Goal: Task Accomplishment & Management: Manage account settings

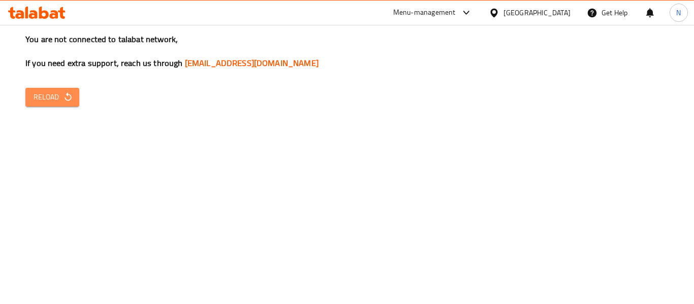
click at [62, 101] on span "Reload" at bounding box center [53, 97] width 38 height 13
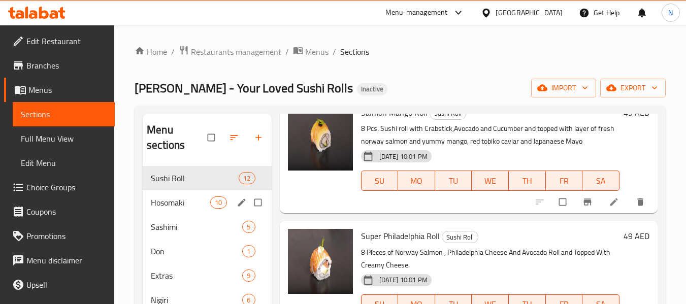
scroll to position [51, 0]
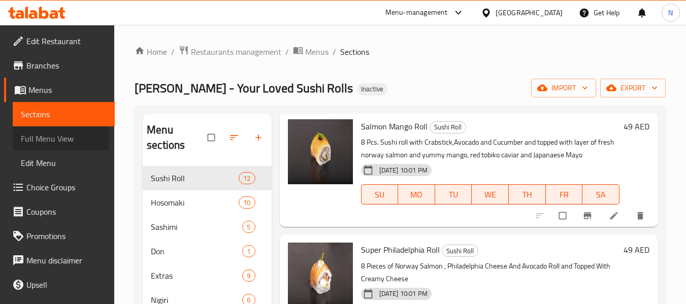
click at [40, 138] on span "Full Menu View" at bounding box center [64, 139] width 86 height 12
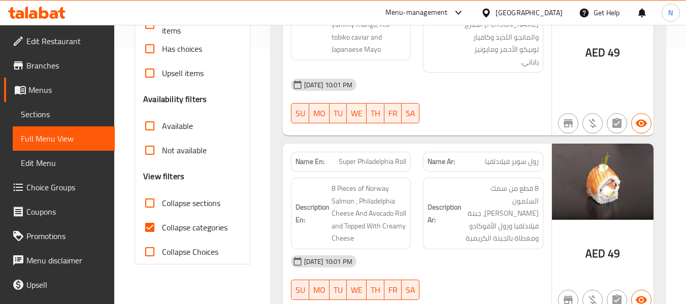
scroll to position [305, 0]
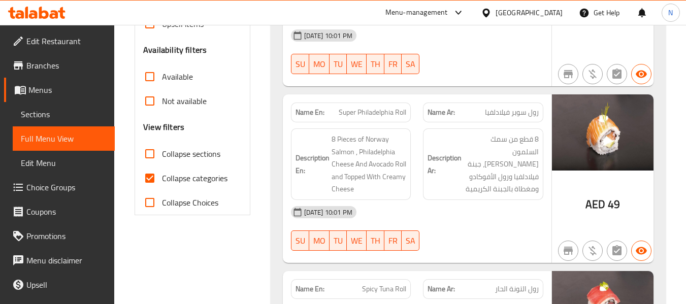
click at [146, 188] on input "Collapse categories" at bounding box center [150, 178] width 24 height 24
checkbox input "false"
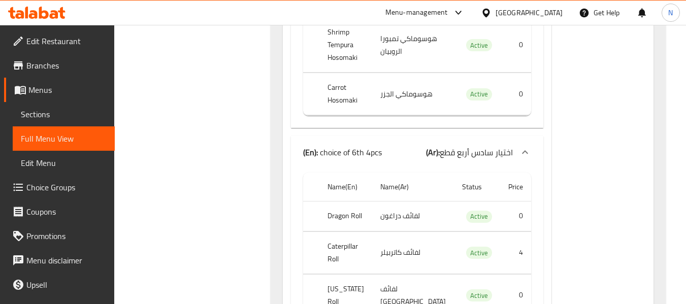
scroll to position [48213, 0]
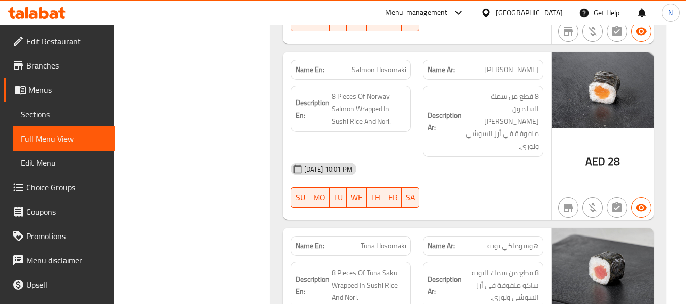
scroll to position [2426, 0]
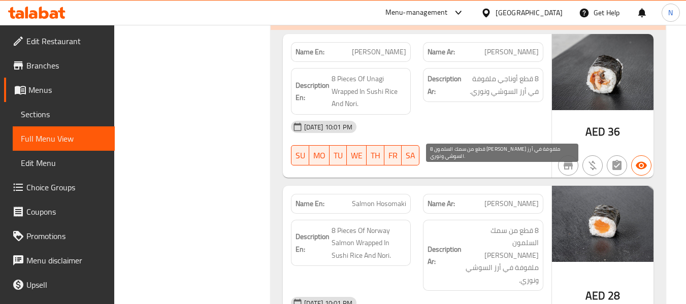
click at [506, 225] on span "8 قطع من سمك السلمون النرويجي ملفوفة في أرز السوشي ونوري." at bounding box center [501, 256] width 75 height 62
drag, startPoint x: 506, startPoint y: 167, endPoint x: 514, endPoint y: 180, distance: 14.8
click at [514, 225] on span "8 قطع من سمك السلمون النرويجي ملفوفة في أرز السوشي ونوري." at bounding box center [501, 256] width 75 height 62
copy span "سمك السلمون"
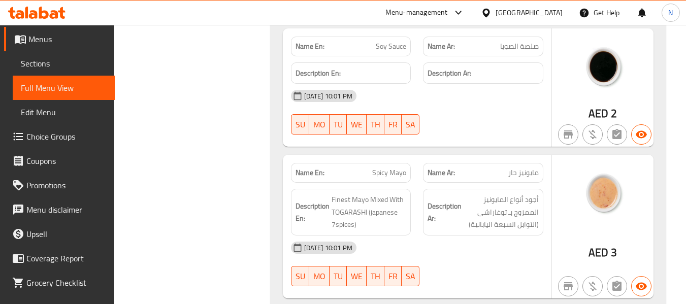
scroll to position [5757, 0]
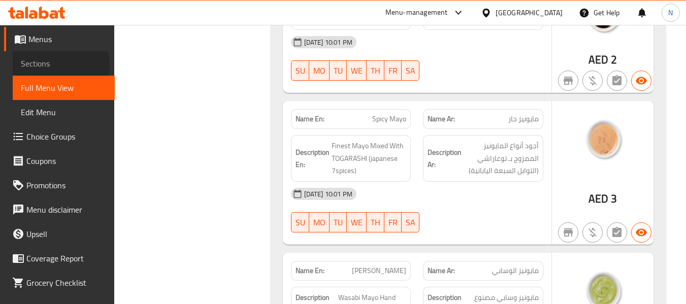
click at [27, 68] on span "Sections" at bounding box center [64, 63] width 86 height 12
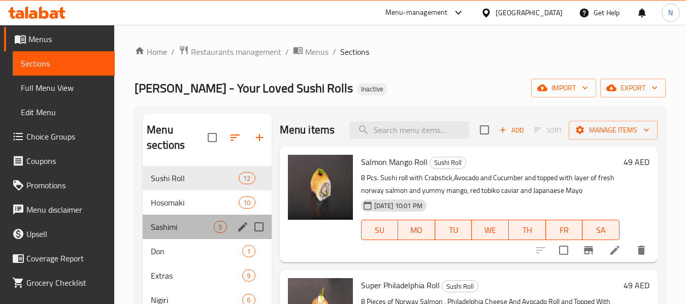
click at [174, 215] on div "Sashimi 5" at bounding box center [207, 227] width 129 height 24
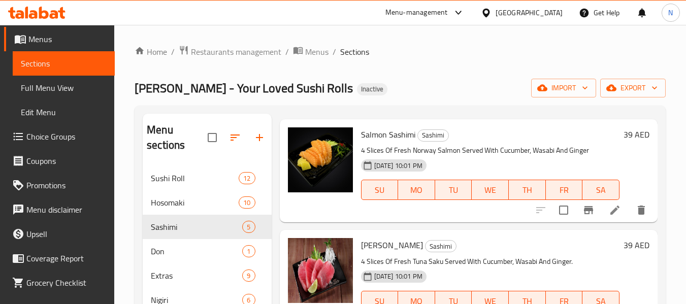
scroll to position [51, 0]
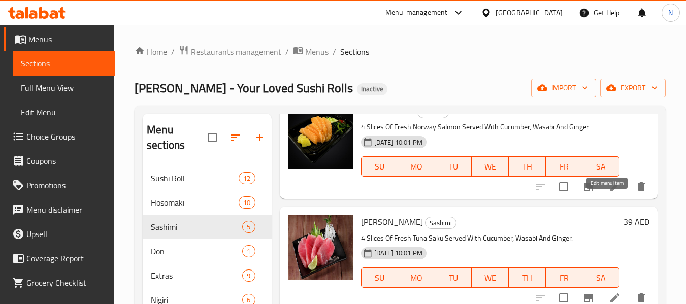
click at [609, 193] on icon at bounding box center [615, 187] width 12 height 12
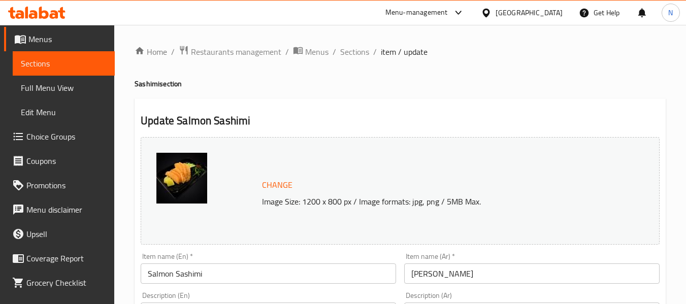
scroll to position [102, 0]
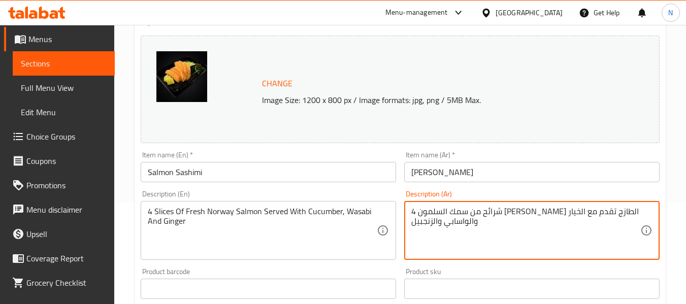
click at [590, 212] on textarea "4 شرائح من سمك السلمون النرويجي الطازج تقدم مع الخيار والواسابي والزنجبيل" at bounding box center [525, 231] width 229 height 48
click at [594, 210] on textarea "4 شرائح من سمك السلمون النرويجي الطازج تقدم مع الخيار والواسابي والزنجبيل" at bounding box center [525, 231] width 229 height 48
type textarea "4 شرائح من السلمون [PERSON_NAME] الطازج تقدم مع الخيار والواسابي والزنجبيل"
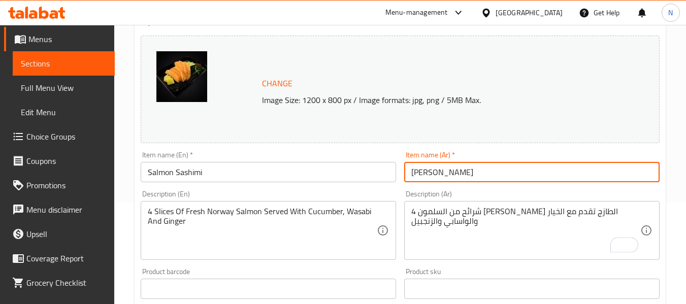
click at [505, 170] on input "[PERSON_NAME]" at bounding box center [531, 172] width 255 height 20
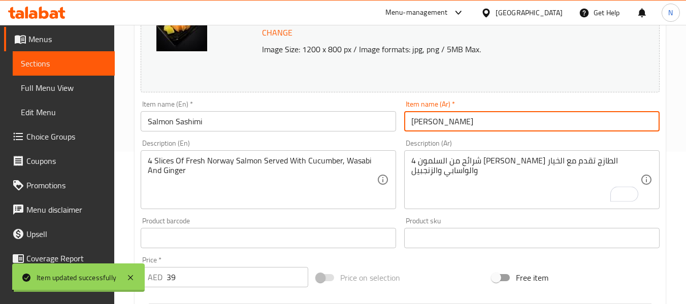
scroll to position [0, 0]
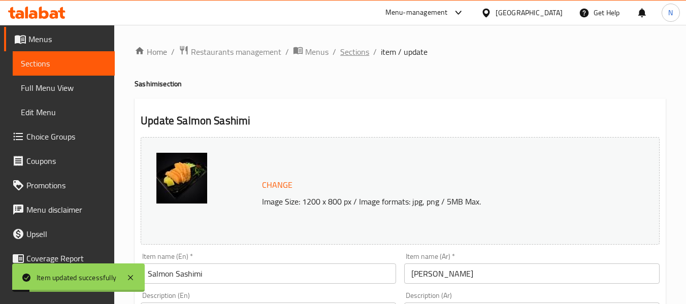
click at [358, 55] on span "Sections" at bounding box center [354, 52] width 29 height 12
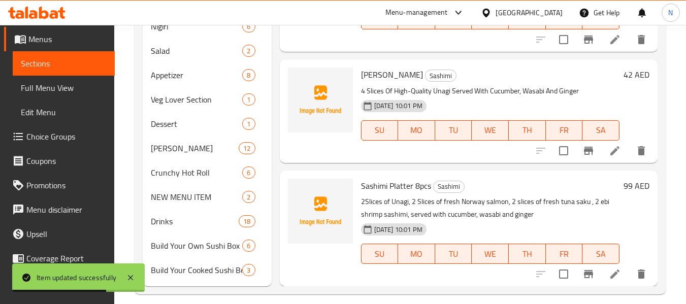
scroll to position [284, 0]
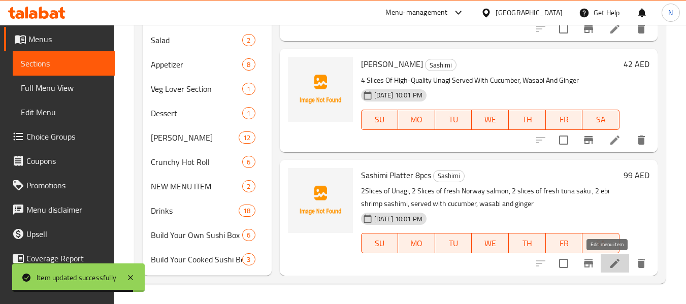
click at [611, 267] on icon at bounding box center [615, 263] width 9 height 9
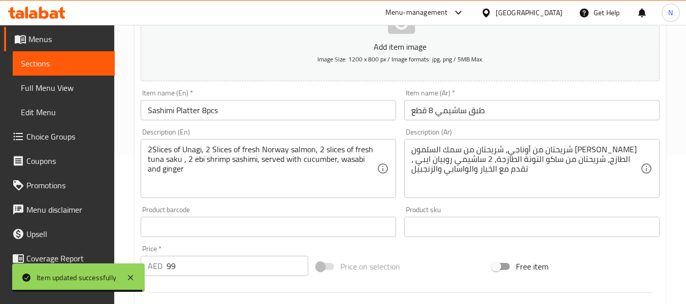
scroll to position [152, 0]
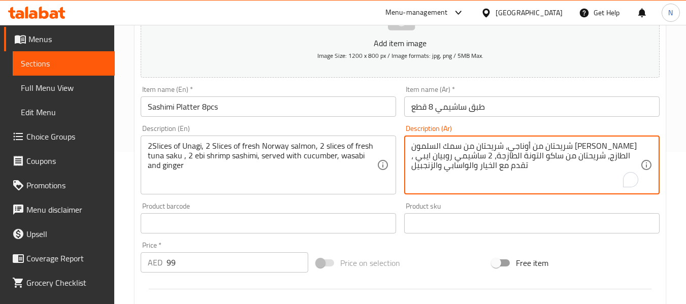
click at [503, 147] on textarea "شريحتان من أوناجي، شريحتان من سمك السلمون النرويجي الطازج، شريحتان من ساكو التو…" at bounding box center [525, 165] width 229 height 48
type textarea "شريحتان من أوناجي، شريحتان من السلمون [PERSON_NAME] الطازج، شريحتان من ساكو الت…"
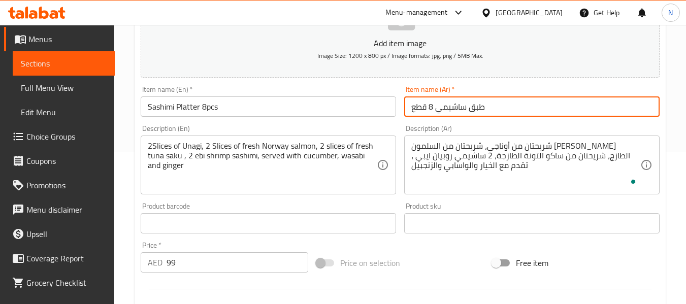
click at [538, 102] on input "طبق ساشيمي 8 قطع" at bounding box center [531, 107] width 255 height 20
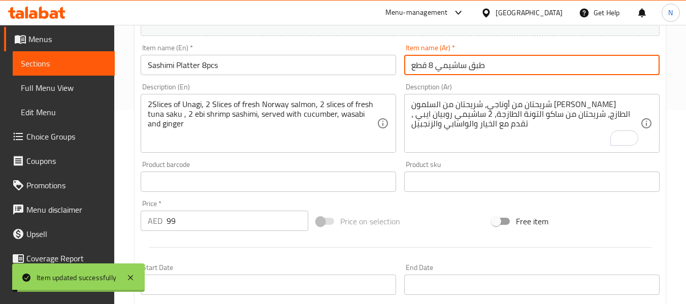
scroll to position [0, 0]
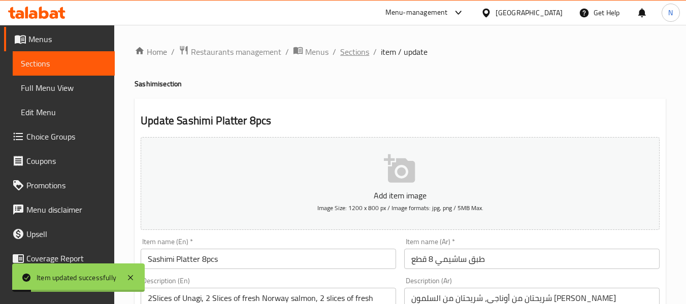
click at [355, 54] on span "Sections" at bounding box center [354, 52] width 29 height 12
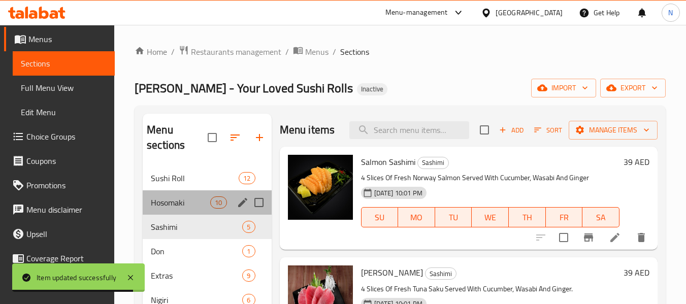
click at [179, 193] on div "Hosomaki 10" at bounding box center [207, 202] width 129 height 24
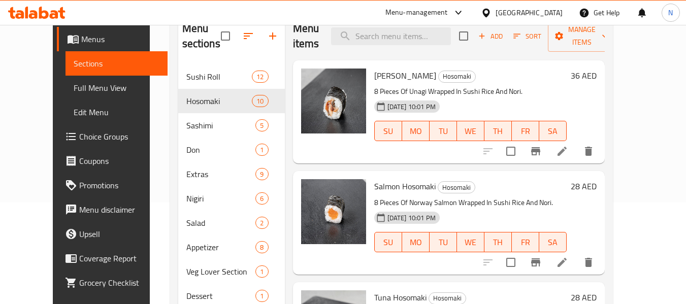
scroll to position [51, 0]
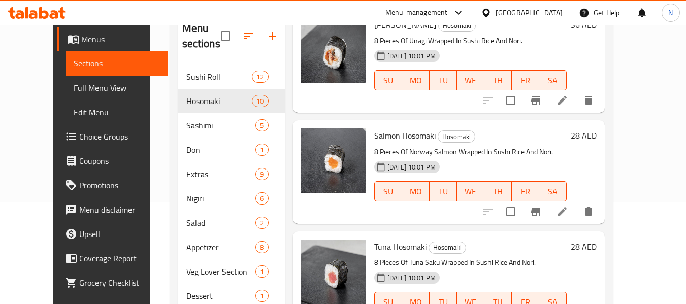
click at [568, 206] on icon at bounding box center [562, 212] width 12 height 12
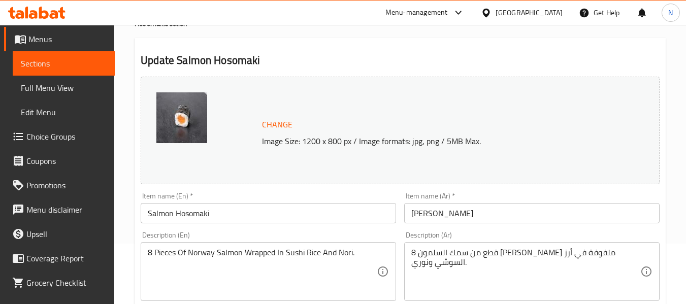
scroll to position [152, 0]
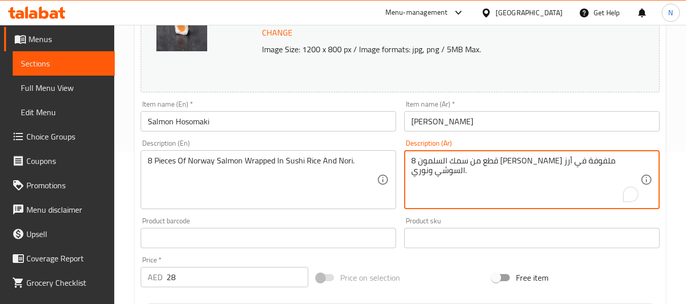
click at [591, 163] on textarea "8 قطع من سمك السلمون النرويجي ملفوفة في أرز السوشي ونوري." at bounding box center [525, 180] width 229 height 48
type textarea "8 قطع من السلمون [PERSON_NAME] ملفوفة في أرز السوشي ونوري."
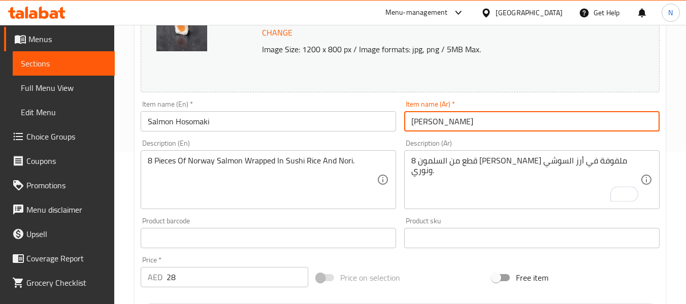
click at [532, 118] on input "[PERSON_NAME]" at bounding box center [531, 121] width 255 height 20
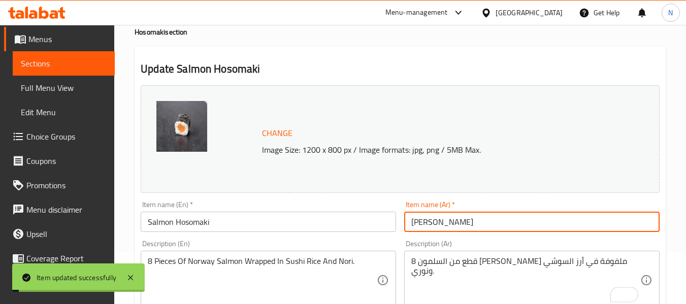
scroll to position [0, 0]
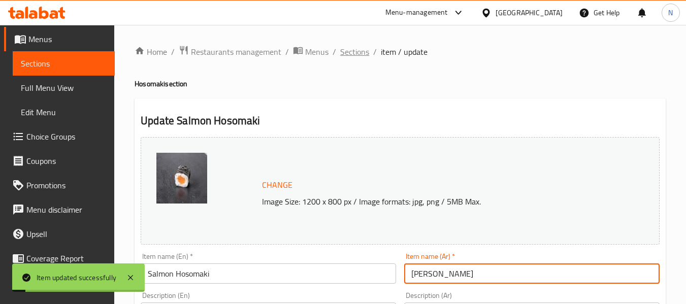
click at [353, 54] on span "Sections" at bounding box center [354, 52] width 29 height 12
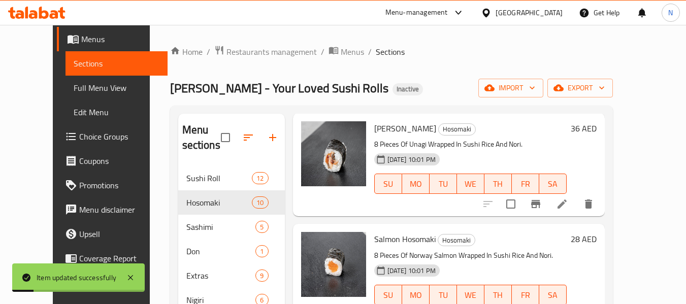
scroll to position [51, 0]
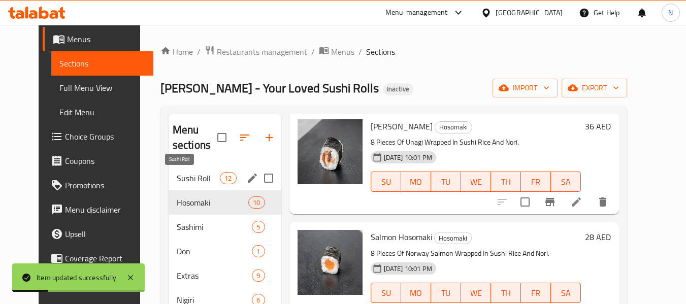
drag, startPoint x: 204, startPoint y: 175, endPoint x: 393, endPoint y: 20, distance: 244.7
click at [205, 175] on span "Sushi Roll" at bounding box center [198, 178] width 43 height 12
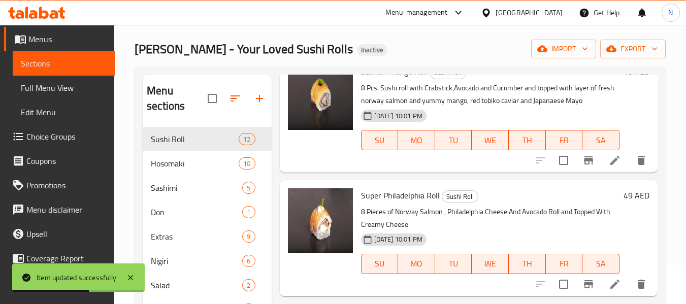
scroll to position [51, 0]
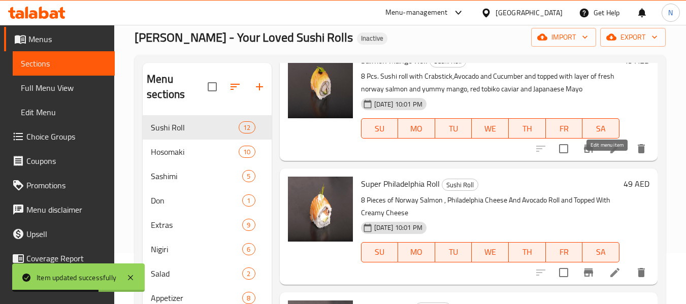
click at [609, 155] on icon at bounding box center [615, 149] width 12 height 12
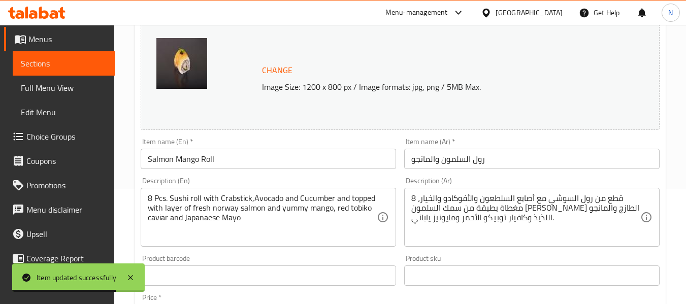
scroll to position [203, 0]
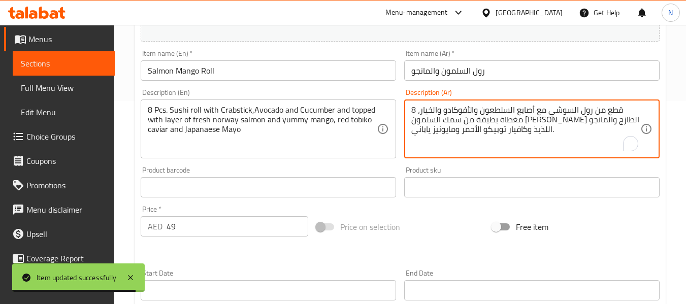
click at [559, 123] on textarea "8 قطع من رول السوشي مع أصابع السلطعون والأفوكادو والخيار، مغطاة بطبقة من سمك ال…" at bounding box center [525, 129] width 229 height 48
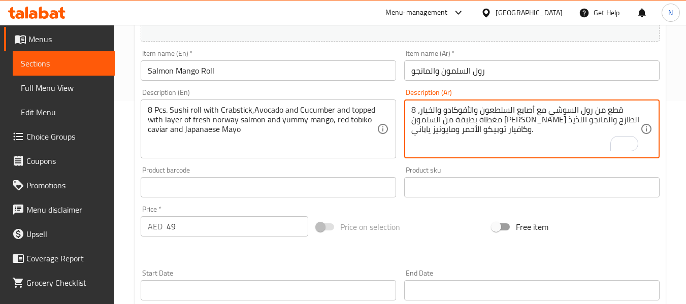
type textarea "8 قطع من رول السوشي مع أصابع السلطعون والأفوكادو والخيار، مغطاة بطبقة من السلمو…"
click at [533, 66] on input "رول السلمون والمانجو" at bounding box center [531, 70] width 255 height 20
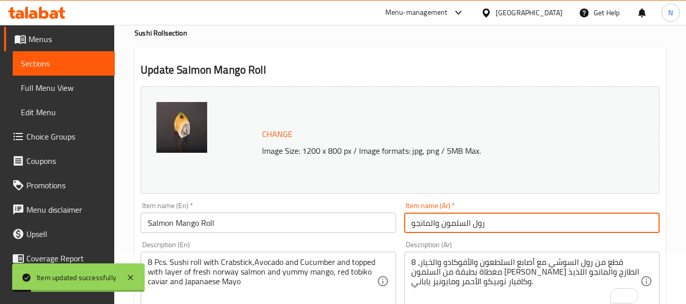
scroll to position [0, 0]
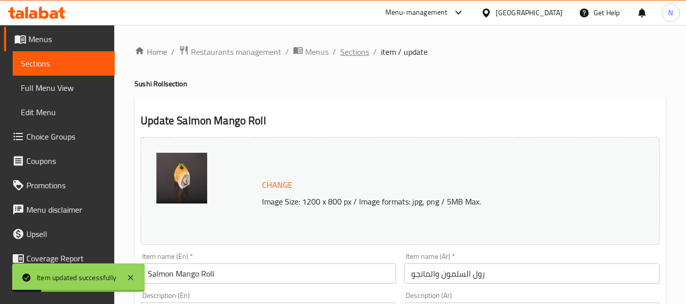
click at [355, 54] on span "Sections" at bounding box center [354, 52] width 29 height 12
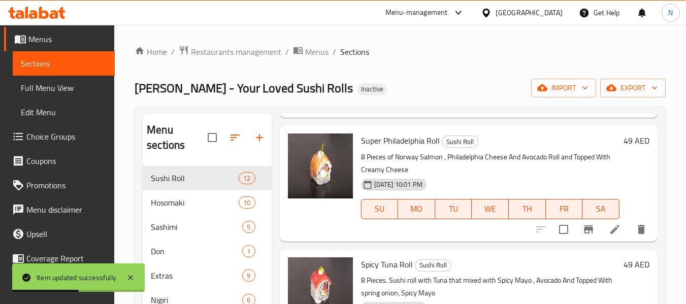
scroll to position [203, 0]
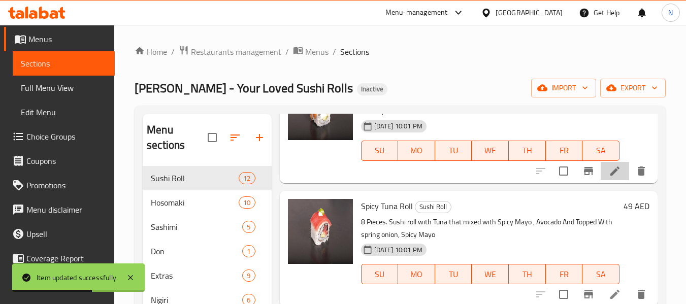
click at [601, 180] on li at bounding box center [615, 171] width 28 height 18
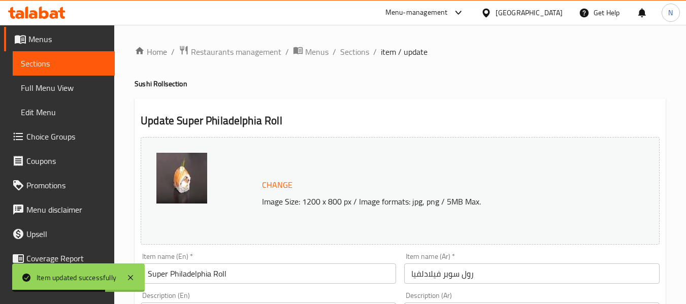
scroll to position [102, 0]
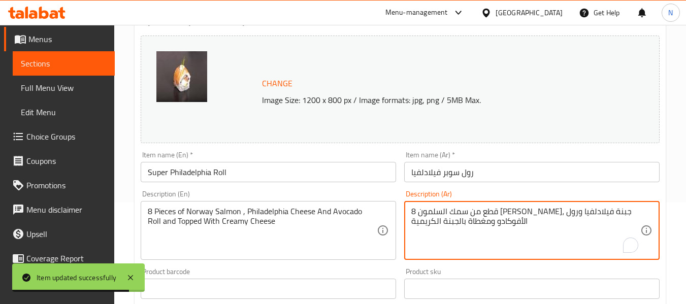
click at [587, 216] on textarea "8 قطع من سمك السلمون النرويجي، جبنة فيلادلفيا ورول الأفوكادو ومغطاة بالجبنة الك…" at bounding box center [525, 231] width 229 height 48
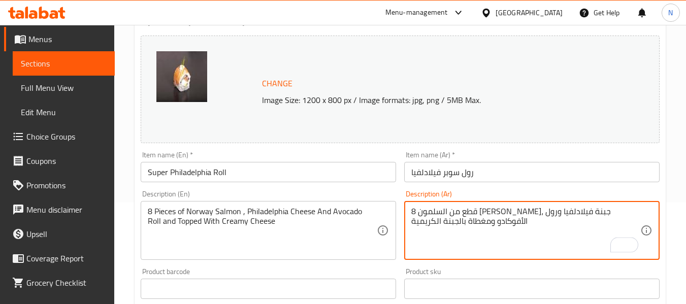
type textarea "8 قطع من السلمون [PERSON_NAME]، جبنة فيلادلفيا ورول الأفوكادو ومغطاة بالجبنة ال…"
click at [532, 167] on input "رول سوبر فيلادلفيا" at bounding box center [531, 172] width 255 height 20
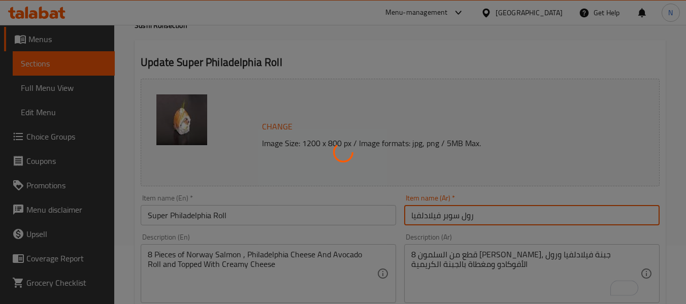
scroll to position [0, 0]
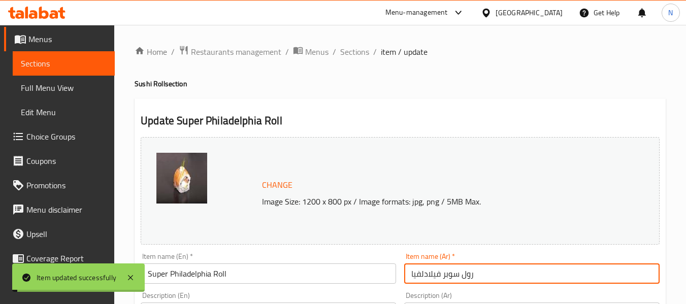
click at [350, 51] on span "Sections" at bounding box center [354, 52] width 29 height 12
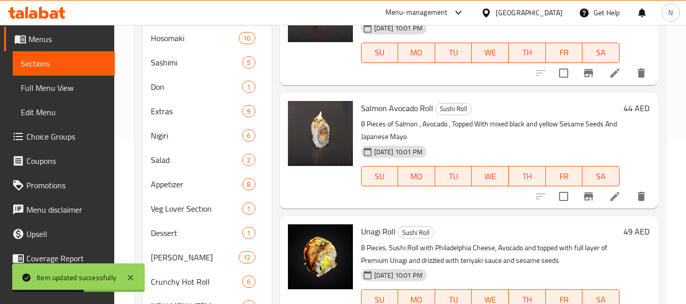
scroll to position [684, 0]
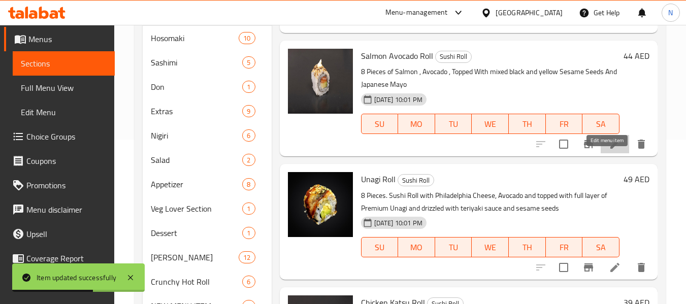
click at [609, 150] on icon at bounding box center [615, 144] width 12 height 12
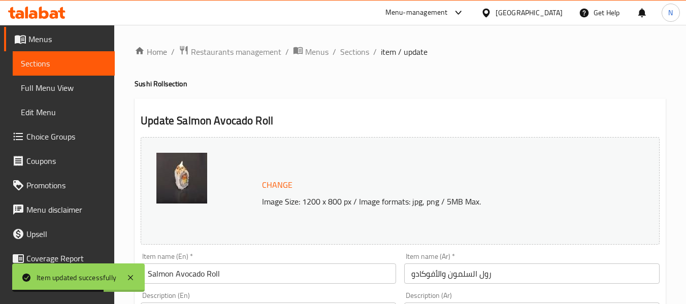
scroll to position [203, 0]
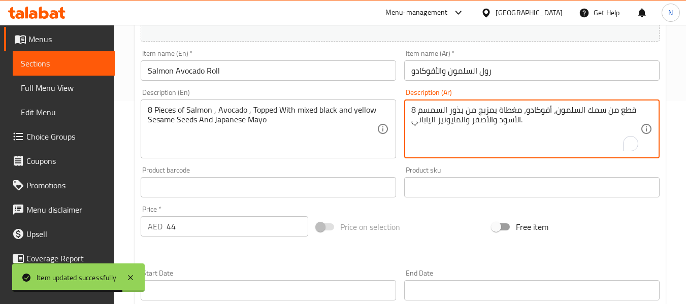
click at [592, 108] on textarea "8 قطع من سمك السلمون، أفوكادو، مغطاة بمزيج من بذور السمسم الأسود والأصفر والماي…" at bounding box center [525, 129] width 229 height 48
type textarea "8 قطع من السلمون، أفوكادو، مغطاة بمزيج من بذور السمسم الأسود والأصفر والمايونيز…"
click at [520, 66] on input "رول السلمون والأفوكادو" at bounding box center [531, 70] width 255 height 20
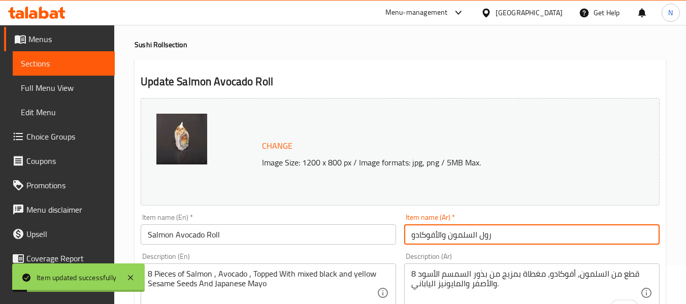
scroll to position [0, 0]
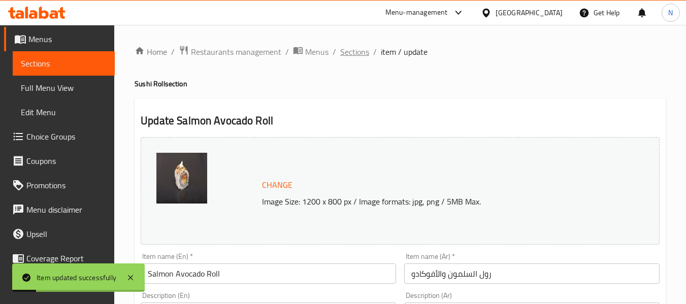
click at [359, 53] on span "Sections" at bounding box center [354, 52] width 29 height 12
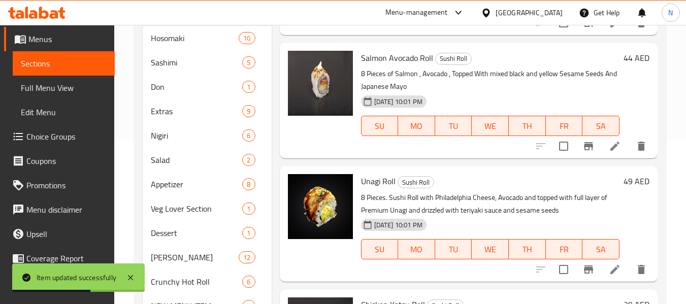
scroll to position [684, 0]
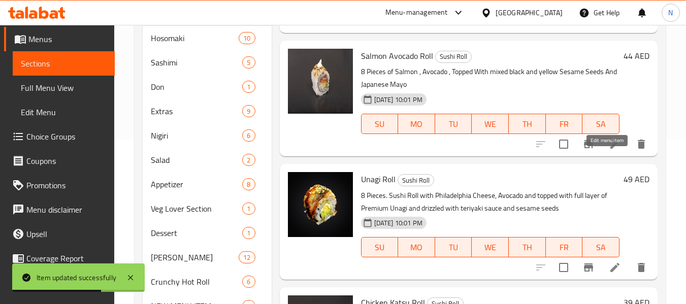
click at [609, 150] on icon at bounding box center [615, 144] width 12 height 12
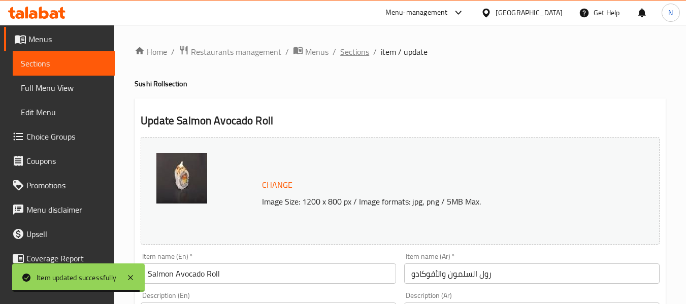
click at [364, 53] on span "Sections" at bounding box center [354, 52] width 29 height 12
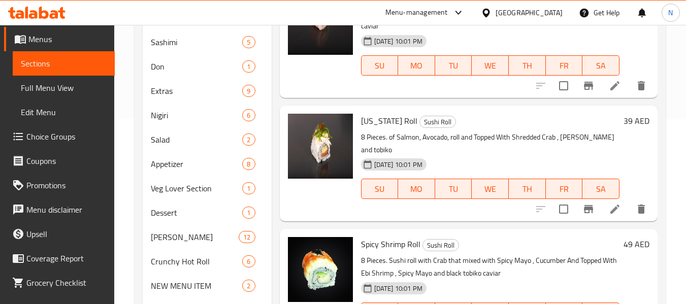
scroll to position [1065, 0]
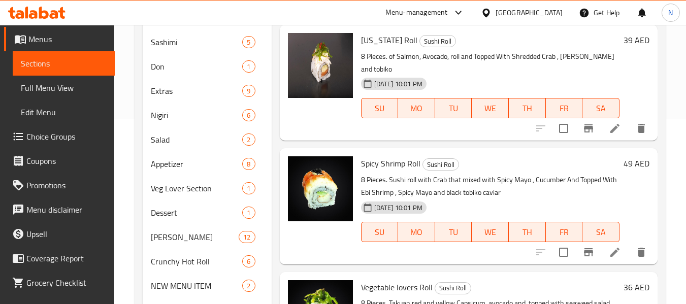
click at [601, 124] on li at bounding box center [615, 128] width 28 height 18
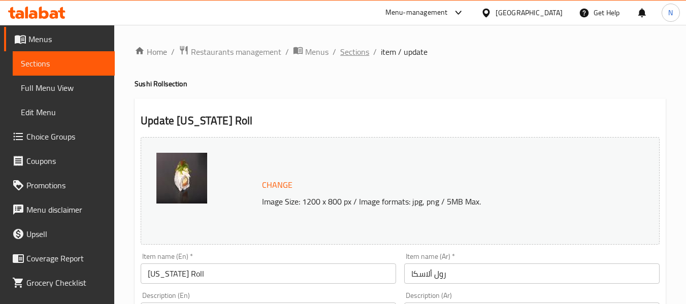
click at [351, 55] on span "Sections" at bounding box center [354, 52] width 29 height 12
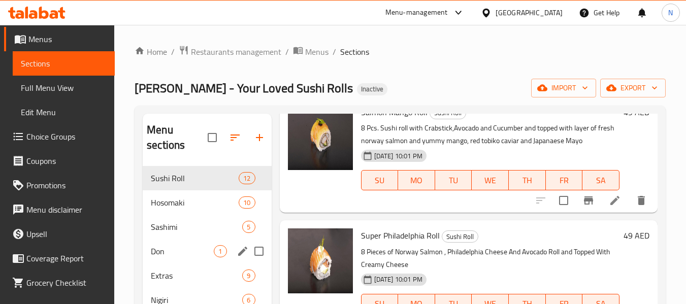
scroll to position [51, 0]
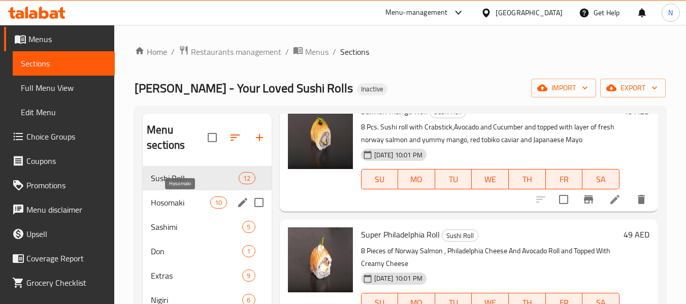
click at [204, 200] on span "Hosomaki" at bounding box center [180, 203] width 59 height 12
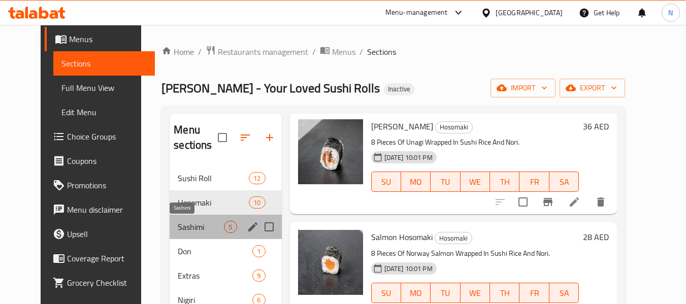
click at [186, 221] on span "Sashimi" at bounding box center [201, 227] width 46 height 12
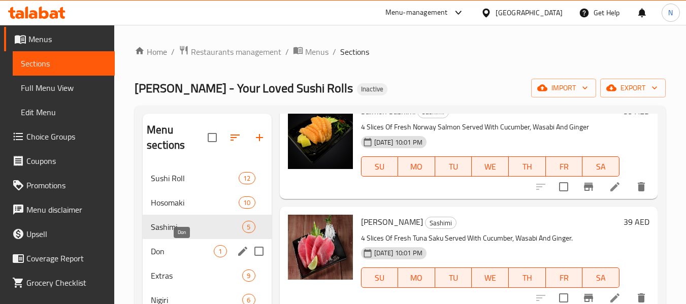
click at [175, 250] on span "Don" at bounding box center [182, 251] width 63 height 12
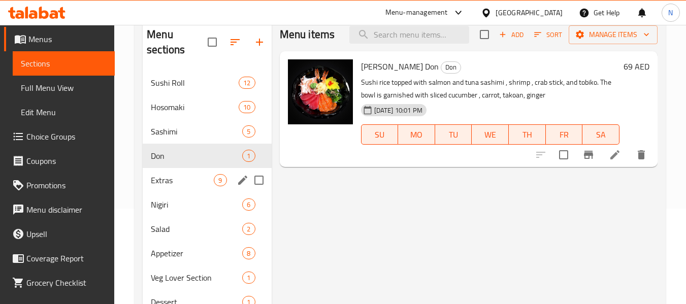
scroll to position [102, 0]
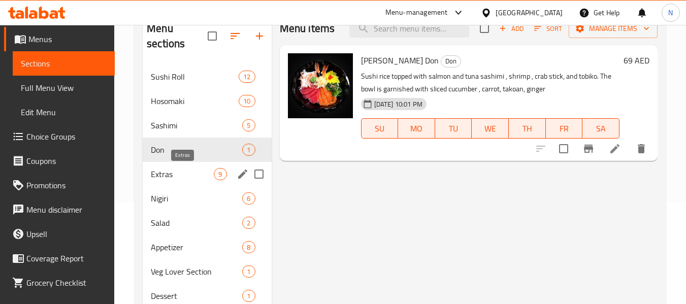
click at [177, 172] on span "Extras" at bounding box center [182, 174] width 63 height 12
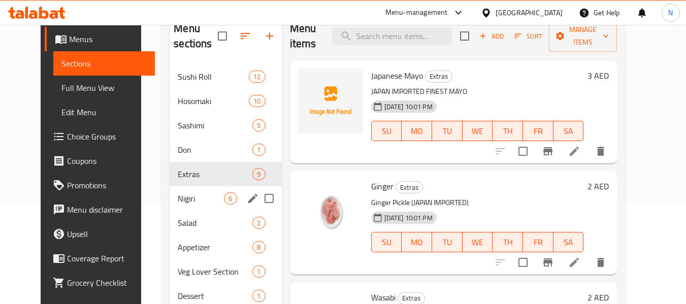
click at [171, 207] on div "Nigiri 6" at bounding box center [226, 198] width 112 height 24
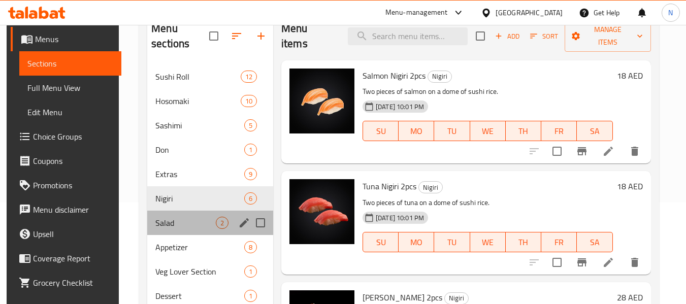
click at [196, 215] on div "Salad 2" at bounding box center [210, 223] width 126 height 24
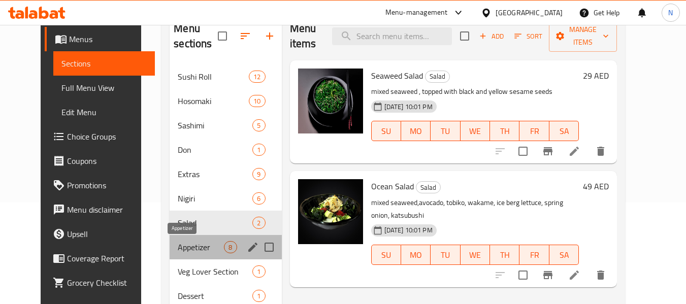
click at [187, 244] on span "Appetizer" at bounding box center [201, 247] width 46 height 12
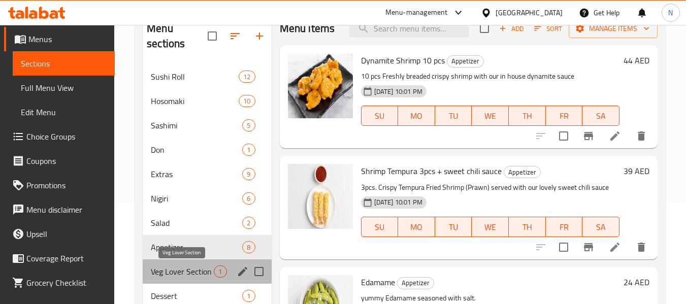
click at [184, 270] on span "Veg Lover Section" at bounding box center [182, 272] width 63 height 12
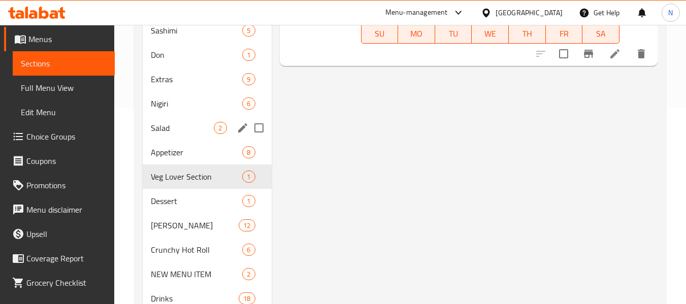
scroll to position [203, 0]
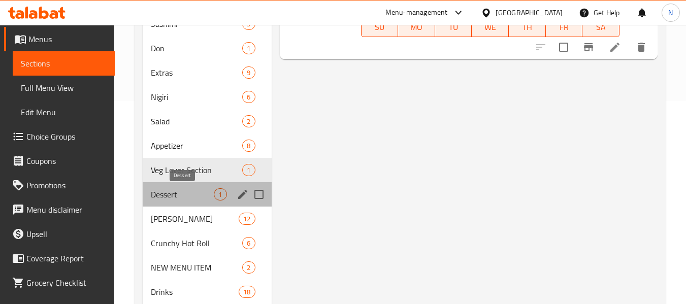
click at [161, 191] on span "Dessert" at bounding box center [182, 194] width 63 height 12
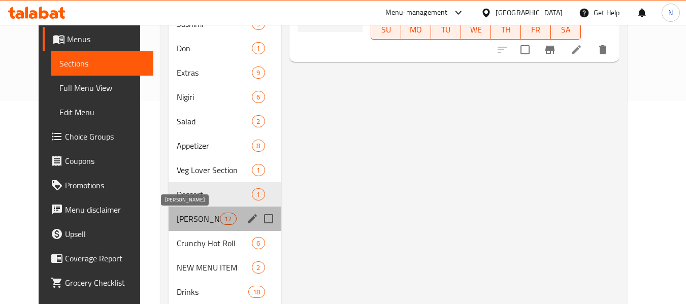
click at [183, 215] on span "[PERSON_NAME]" at bounding box center [198, 219] width 43 height 12
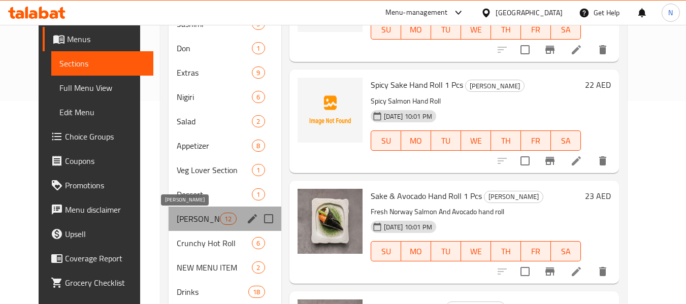
click at [190, 216] on span "[PERSON_NAME]" at bounding box center [198, 219] width 43 height 12
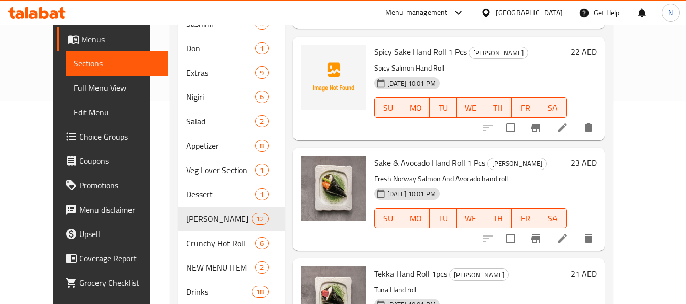
scroll to position [51, 0]
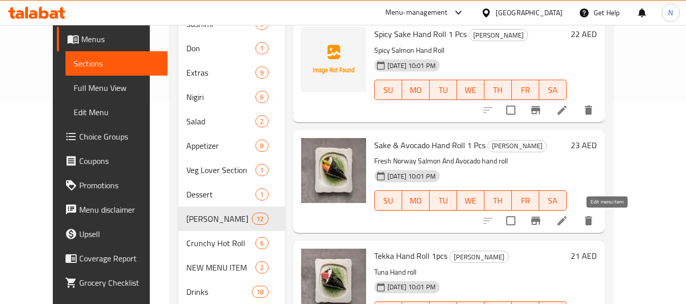
click at [568, 221] on icon at bounding box center [562, 221] width 12 height 12
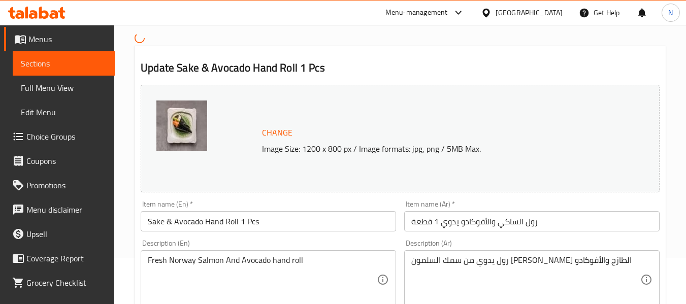
scroll to position [152, 0]
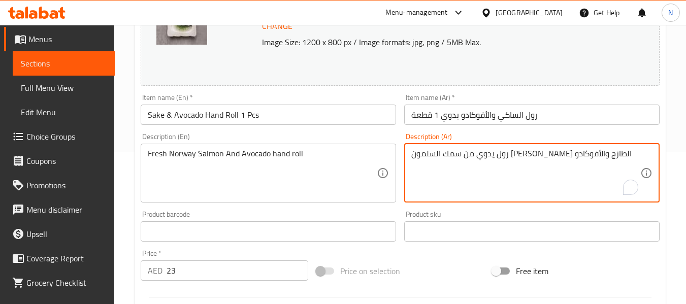
click at [545, 156] on textarea "رول يدوي من سمك السلمون [PERSON_NAME] الطازج والأفوكادو" at bounding box center [525, 173] width 229 height 48
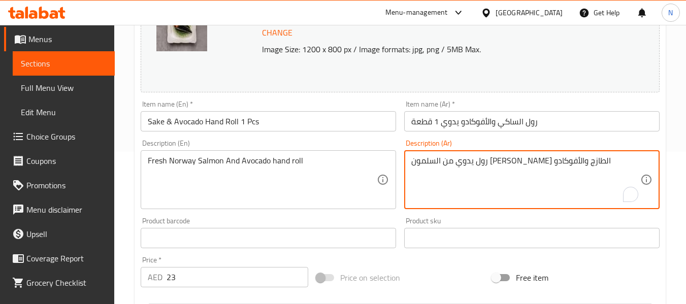
type textarea "رول يدوي من السلمون النرويجي الطازج والأفوكادو"
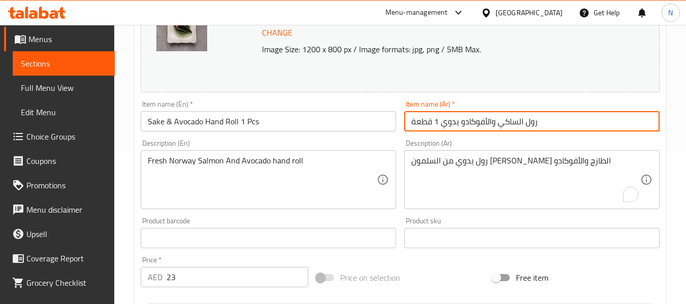
click at [562, 120] on input "رول الساكي والأفوكادو يدوي 1 قطعة" at bounding box center [531, 121] width 255 height 20
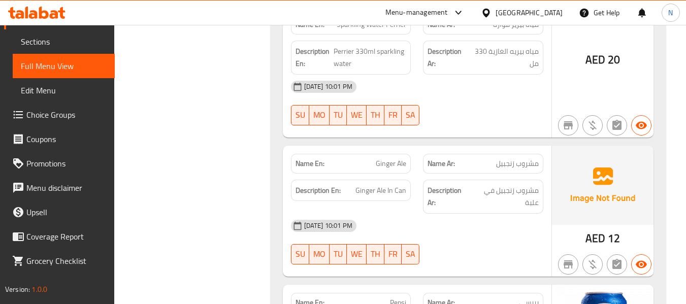
scroll to position [14144, 0]
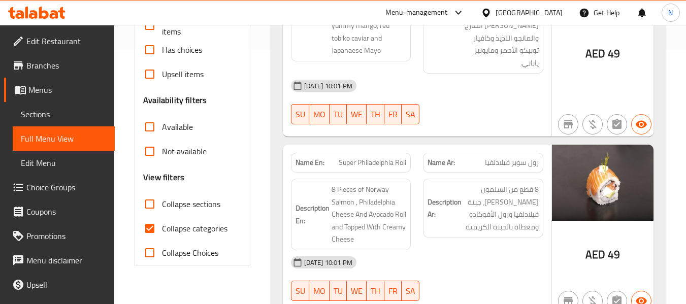
scroll to position [305, 0]
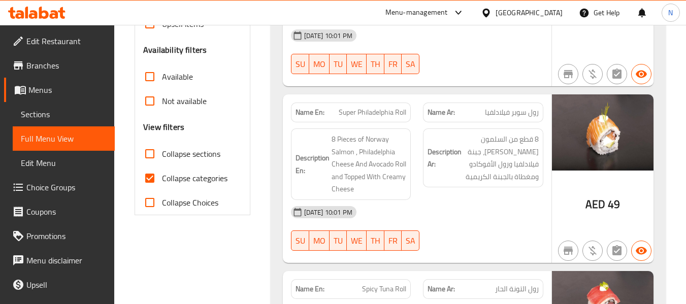
click at [152, 175] on input "Collapse categories" at bounding box center [150, 178] width 24 height 24
checkbox input "false"
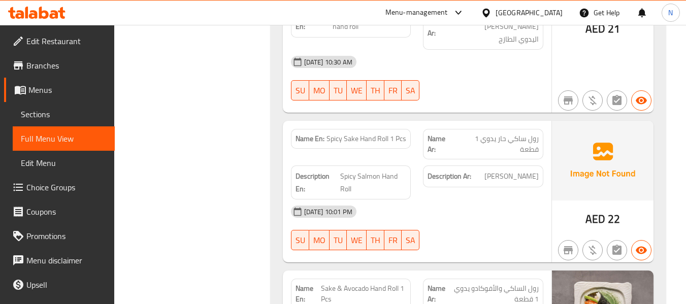
scroll to position [9927, 0]
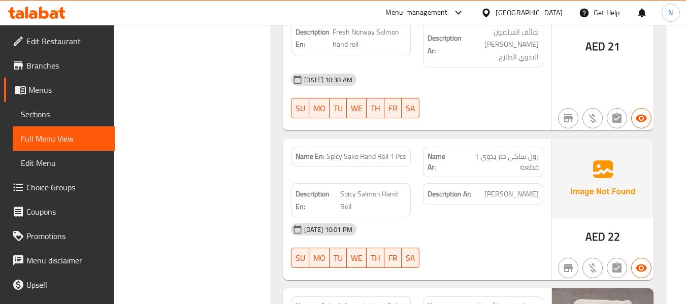
copy span "Sake & Avocado Hand Roll 1 Pcs"
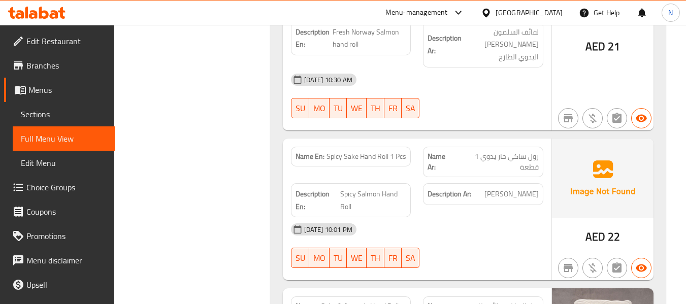
scroll to position [11578, 0]
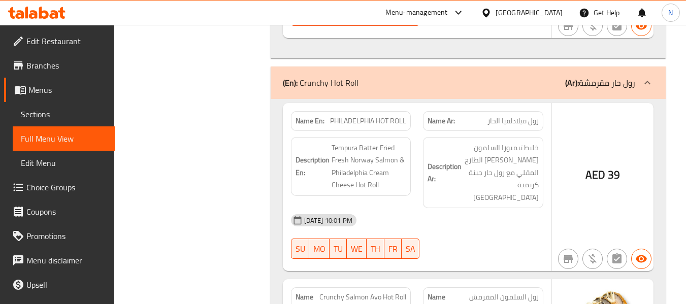
click at [373, 292] on span "Crunchy Salmon Avo Hot Roll 8 pcs" at bounding box center [362, 302] width 87 height 21
copy span "Crunchy Salmon Avo Hot Roll 8 pcs"
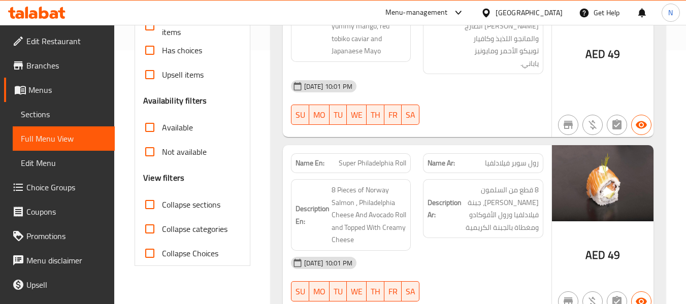
scroll to position [78, 0]
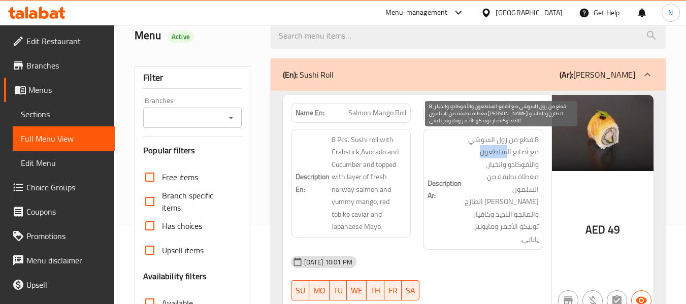
drag, startPoint x: 507, startPoint y: 152, endPoint x: 470, endPoint y: 150, distance: 36.6
click at [470, 150] on span "8 قطع من رول السوشي مع أصابع السلطعون والأفوكادو والخيار، مغطاة بطبقة من السلمو…" at bounding box center [501, 190] width 75 height 112
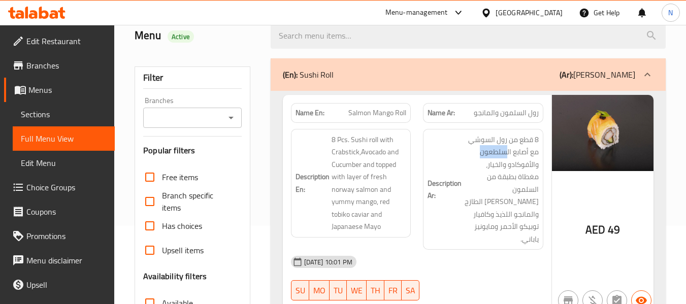
copy span "سلطعون"
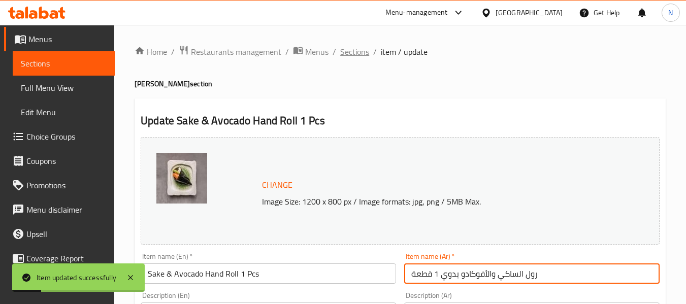
click at [363, 54] on span "Sections" at bounding box center [354, 52] width 29 height 12
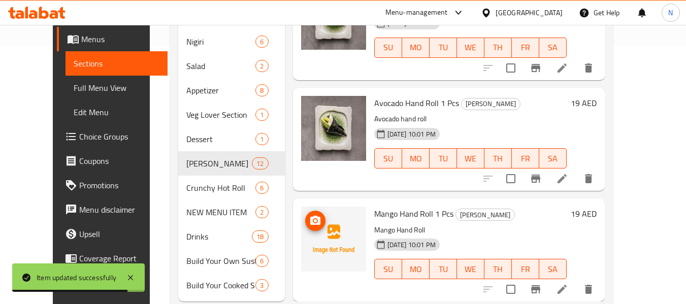
scroll to position [284, 0]
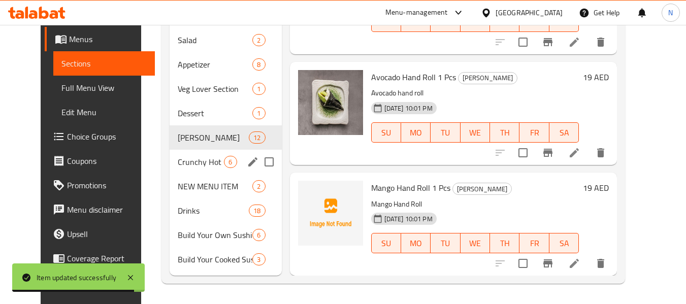
click at [229, 164] on div "Crunchy Hot Roll 6" at bounding box center [226, 162] width 112 height 24
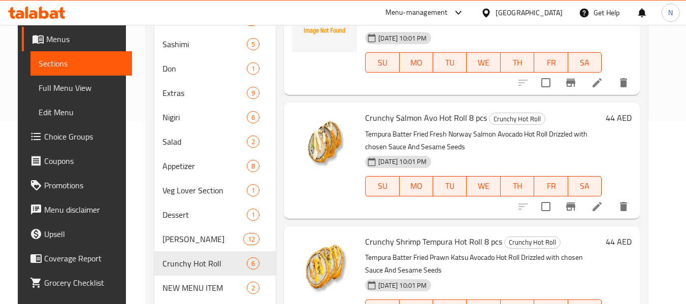
scroll to position [179, 0]
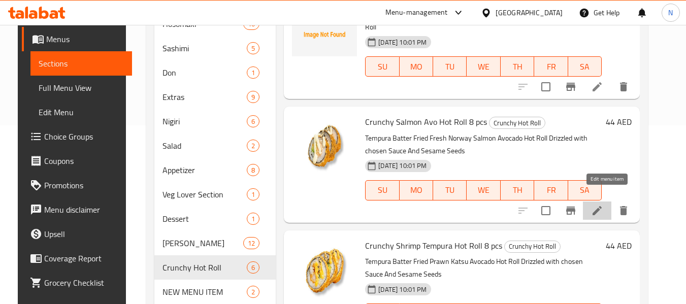
click at [603, 205] on icon at bounding box center [597, 211] width 12 height 12
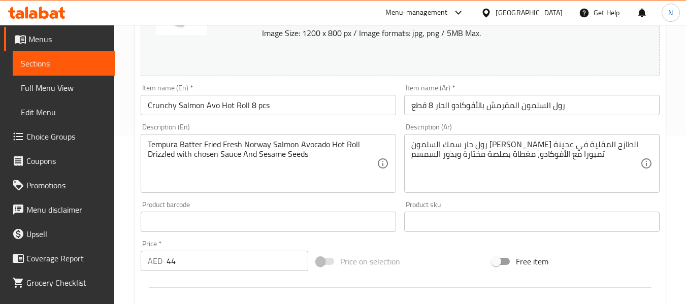
scroll to position [203, 0]
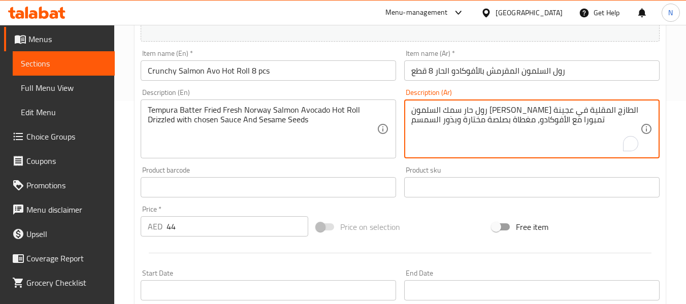
click at [604, 111] on textarea "رول حار سمك السلمون [PERSON_NAME] الطازج المقلية في عجينة تمبورا مع الأفوكادو، …" at bounding box center [525, 129] width 229 height 48
click at [589, 108] on textarea "رول حار السلمون النرويجي الطازج المقلية في عجينة تمبورا مع الأفوكادو، مغطاة بصل…" at bounding box center [525, 129] width 229 height 48
click at [587, 108] on textarea "رول حار السلمون النرويجي الطازج المقلية في عجينة تمبورا مع الأفوكادو، مغطاة بصل…" at bounding box center [525, 129] width 229 height 48
click at [555, 112] on textarea "رول حار سلمون النرويجي الطازج المقلية في عجينة تمبورا مع الأفوكادو، مغطاة بصلصة…" at bounding box center [525, 129] width 229 height 48
type textarea "رول حار سلمون نرويجي الطازج المقلية في عجينة تمبورا مع الأفوكادو، مغطاة بصلصة م…"
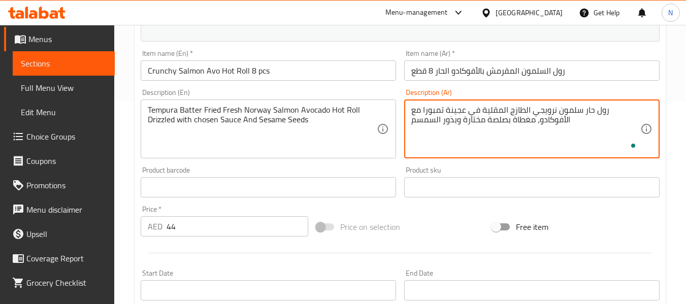
click at [576, 76] on input "رول السلمون المقرمش بالأفوكادو الحار 8 قطع" at bounding box center [531, 70] width 255 height 20
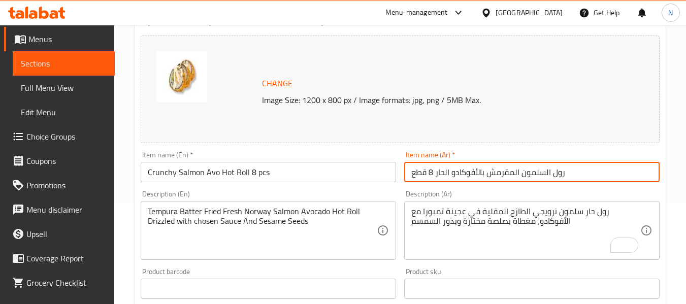
scroll to position [152, 0]
